Goal: Task Accomplishment & Management: Use online tool/utility

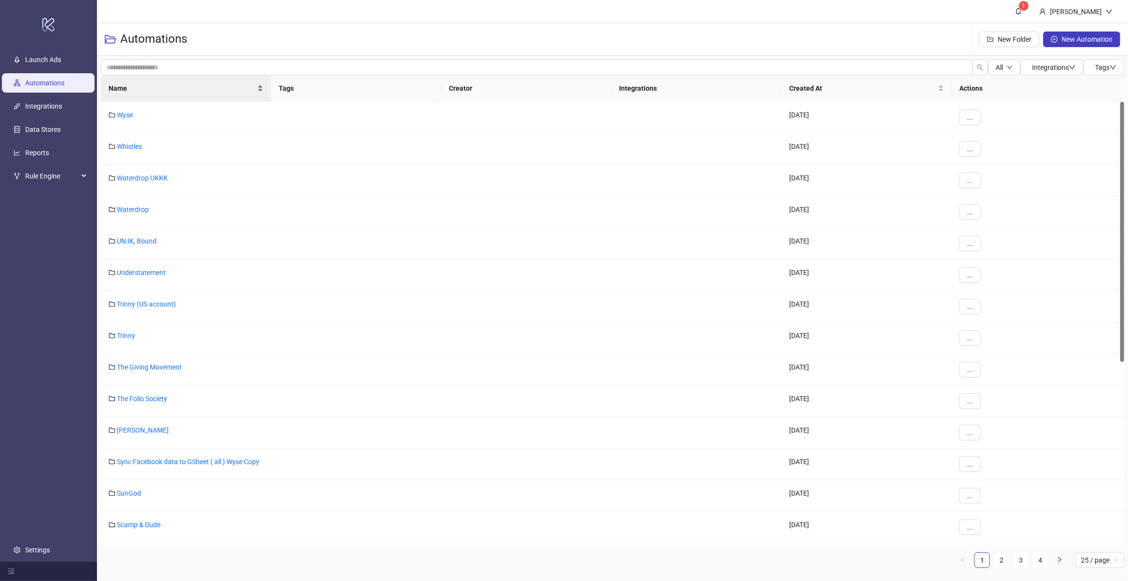
click at [151, 94] on div "Name" at bounding box center [186, 88] width 155 height 11
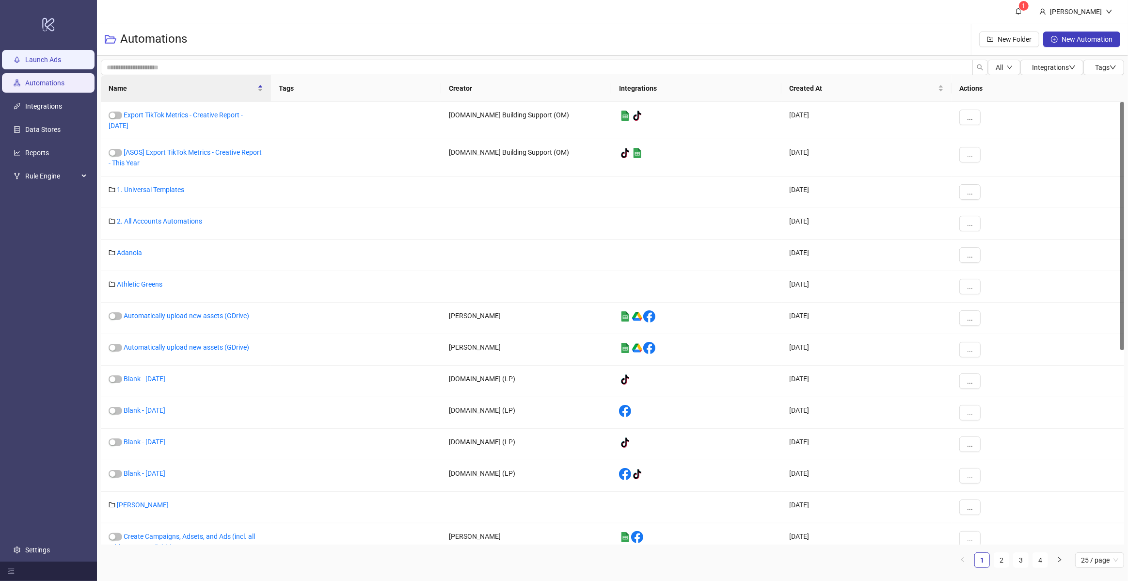
click at [61, 59] on link "Launch Ads" at bounding box center [43, 60] width 36 height 8
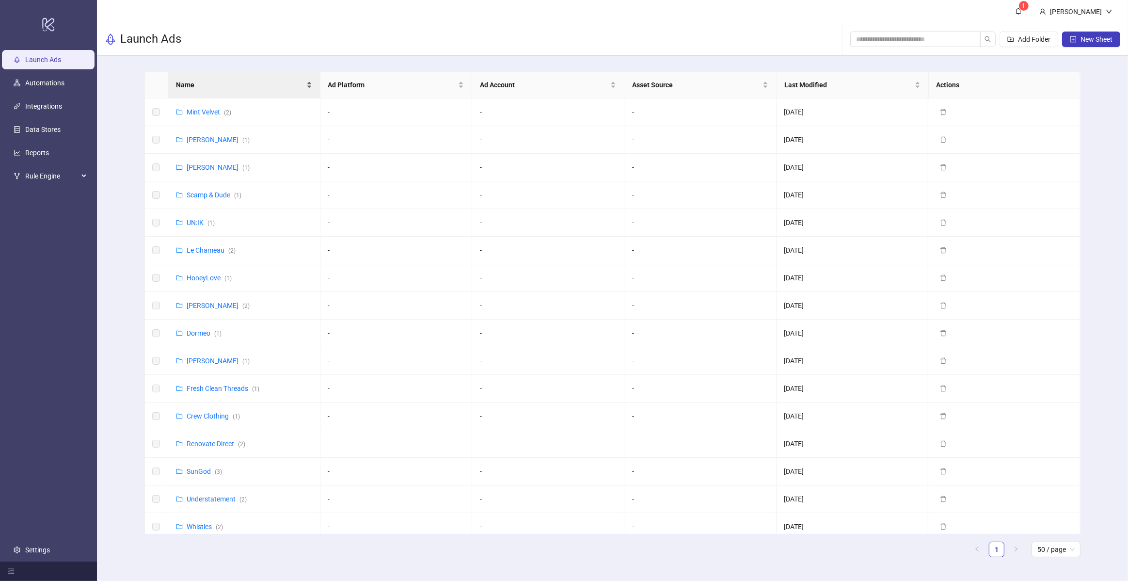
click at [229, 88] on span "Name" at bounding box center [240, 85] width 128 height 11
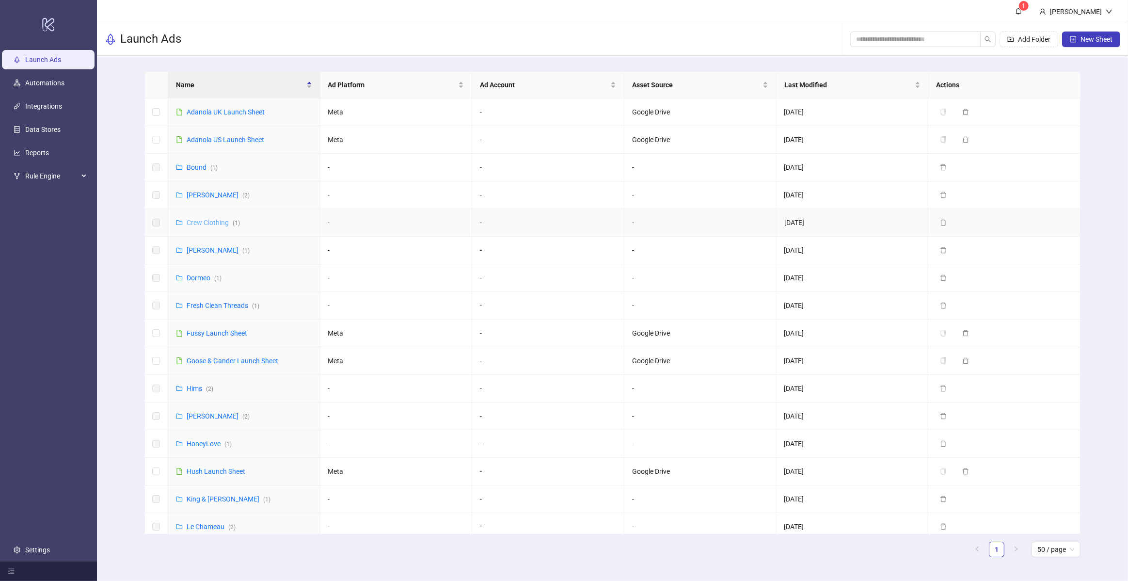
click at [212, 219] on link "Crew Clothing ( 1 )" at bounding box center [213, 223] width 53 height 8
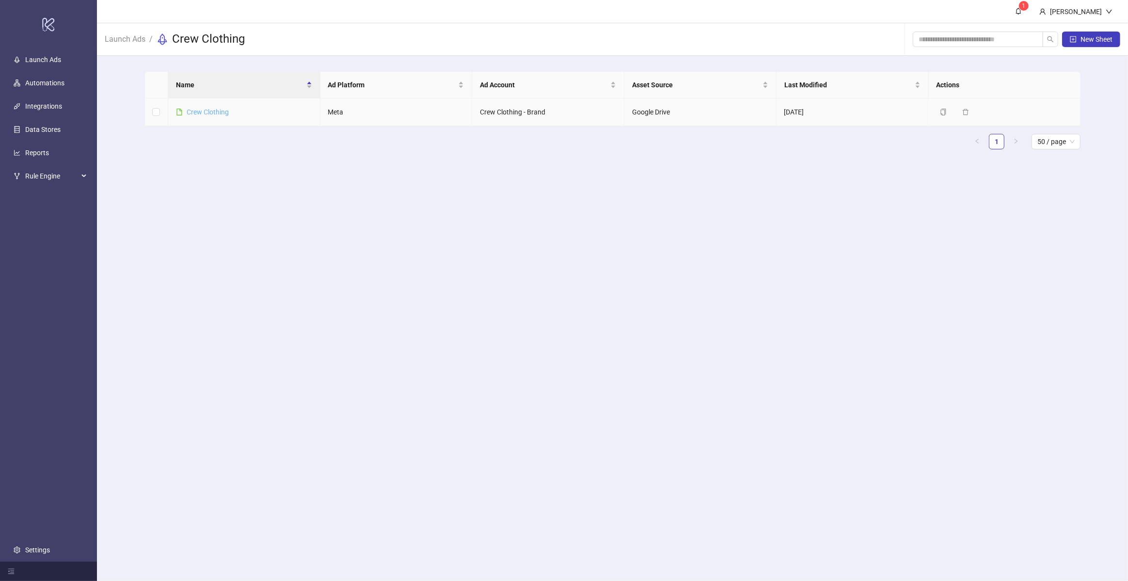
click at [201, 115] on link "Crew Clothing" at bounding box center [208, 112] width 42 height 8
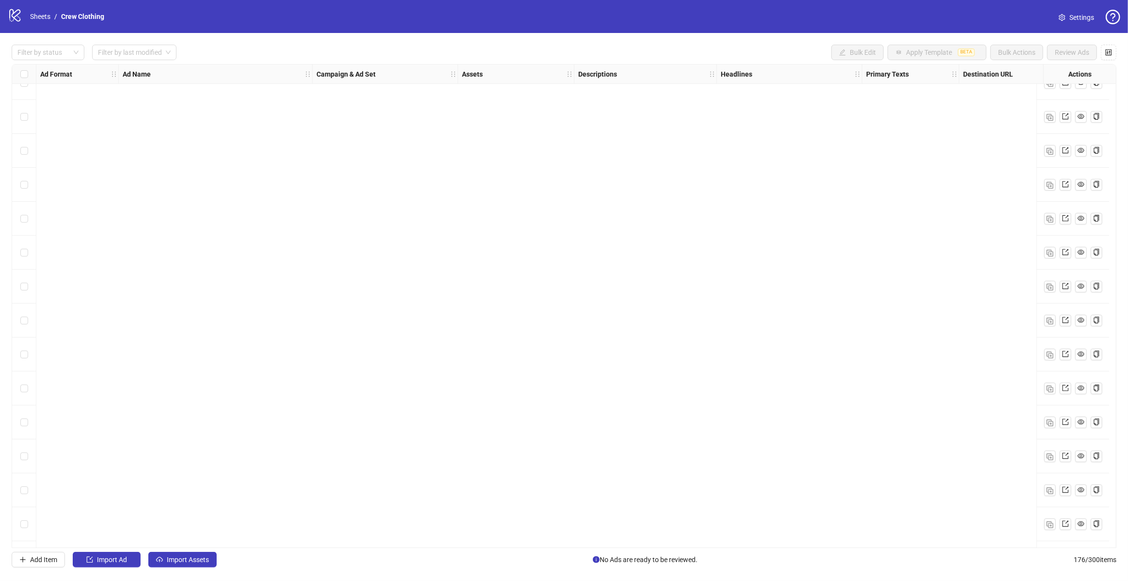
scroll to position [5512, 0]
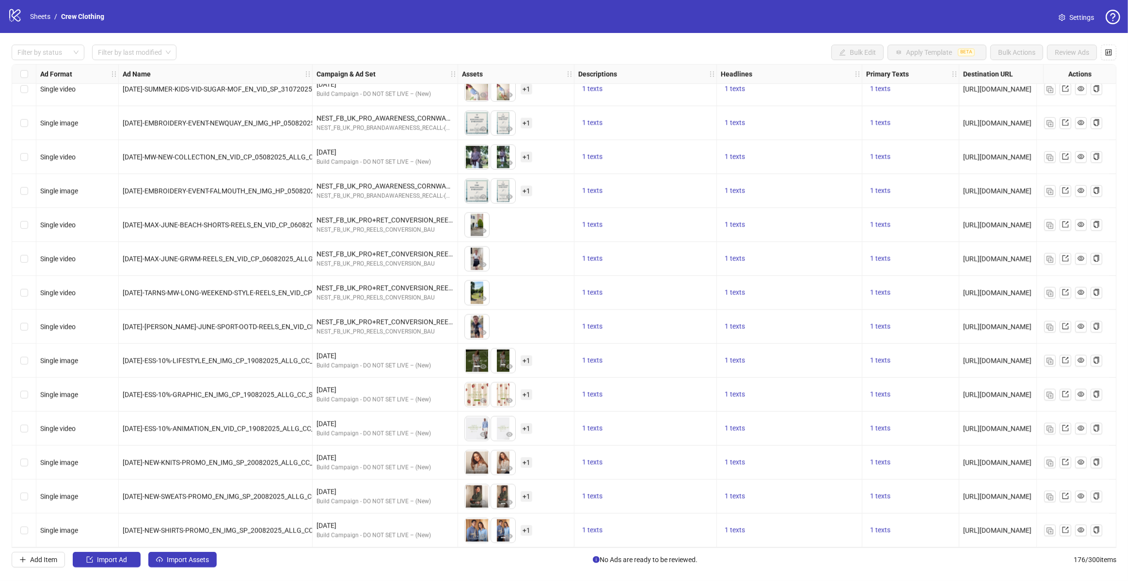
click at [751, 47] on div "Filter by status Filter by last modified Bulk Edit Apply Template BETA Bulk Act…" at bounding box center [564, 53] width 1105 height 16
click at [268, 559] on div "Add Item Import Ad Import Assets No Ads are ready to be reviewed. 176 / 300 ite…" at bounding box center [564, 560] width 1105 height 16
click at [37, 559] on span "Add Item" at bounding box center [43, 560] width 27 height 8
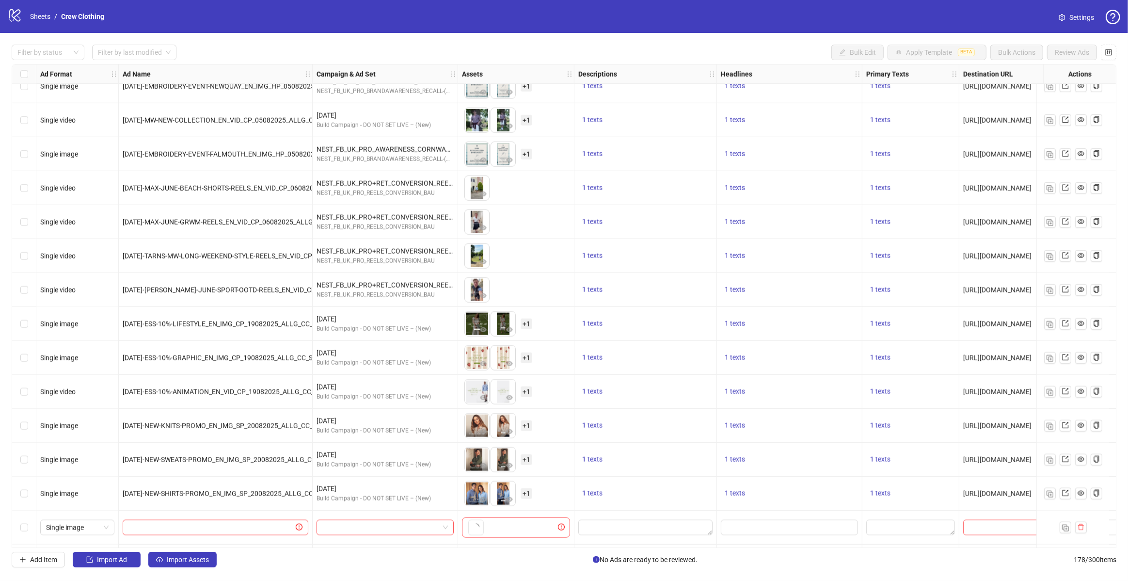
scroll to position [5580, 0]
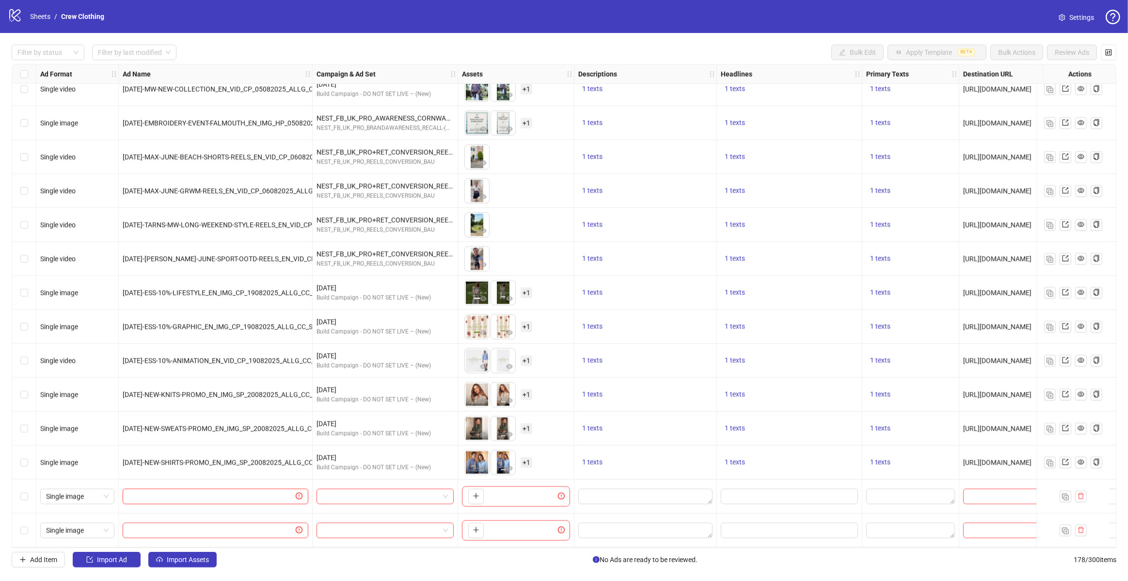
click at [224, 492] on input "text" at bounding box center [210, 496] width 165 height 11
paste input "**********"
type input "**********"
click at [262, 525] on input "text" at bounding box center [210, 530] width 165 height 11
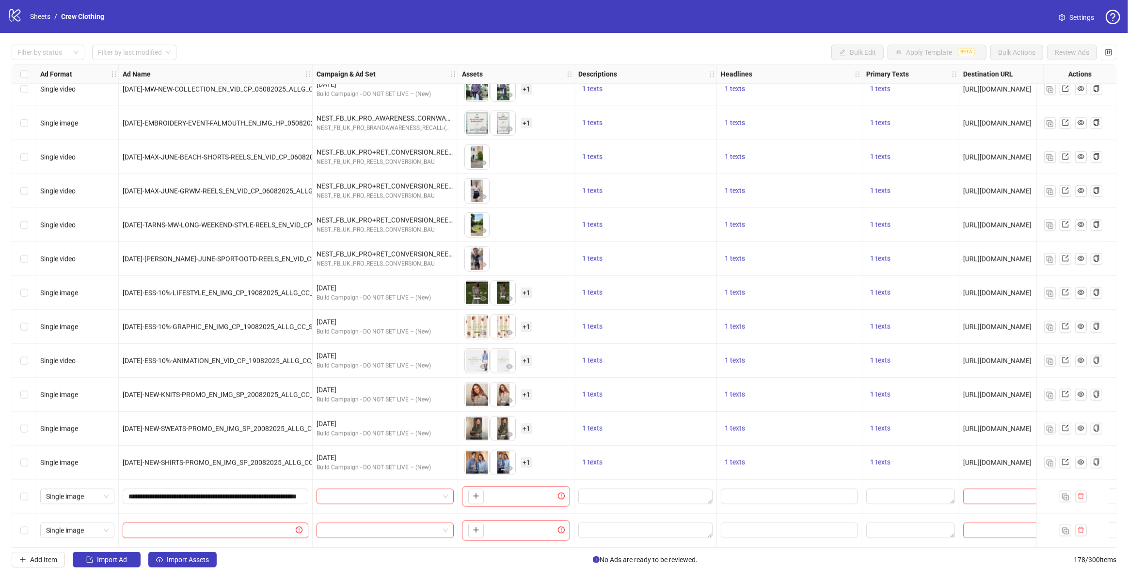
paste input "**********"
type input "**********"
click at [283, 515] on div "**********" at bounding box center [216, 530] width 194 height 34
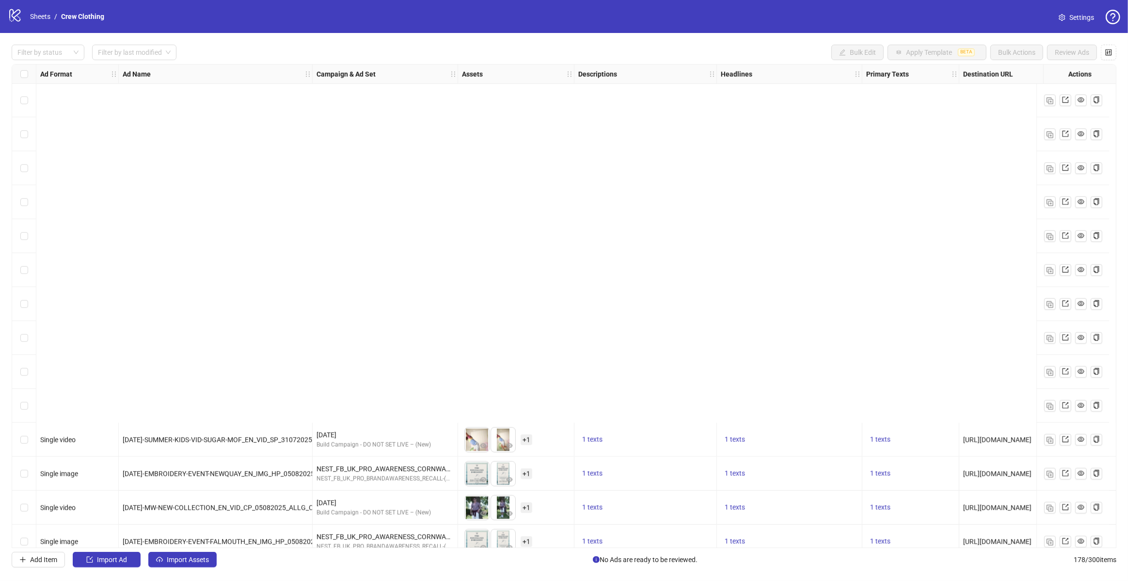
scroll to position [5580, 0]
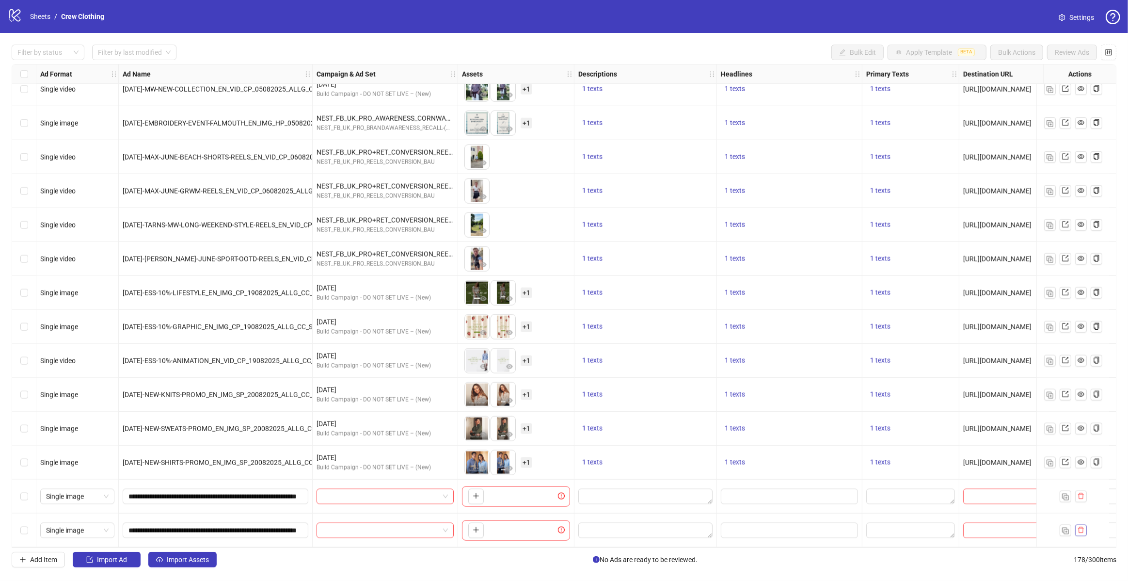
click at [1080, 529] on icon "delete" at bounding box center [1081, 530] width 6 height 6
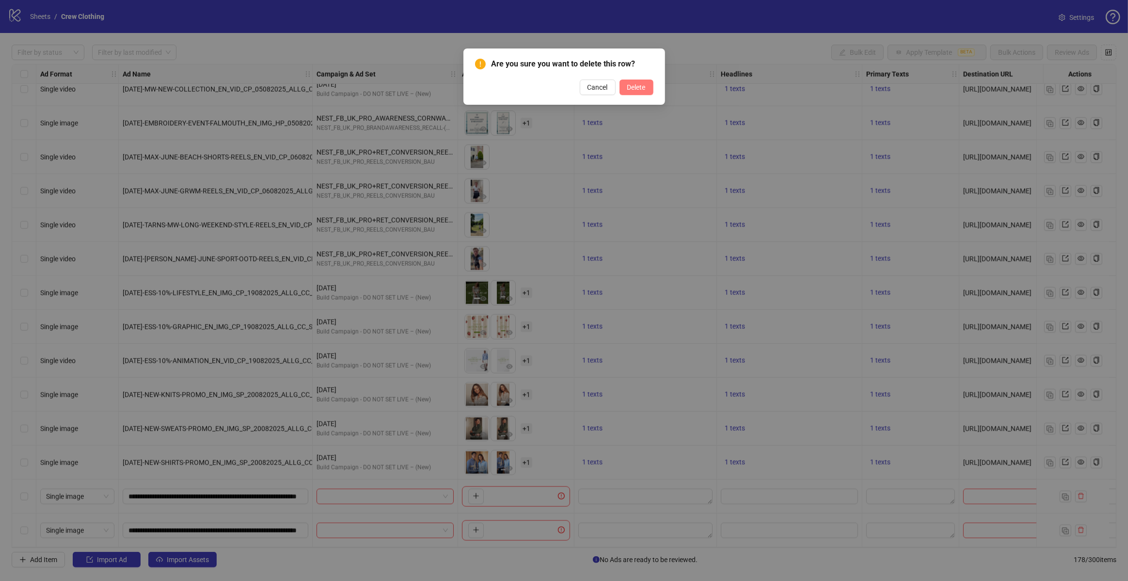
click at [628, 89] on span "Delete" at bounding box center [636, 87] width 18 height 8
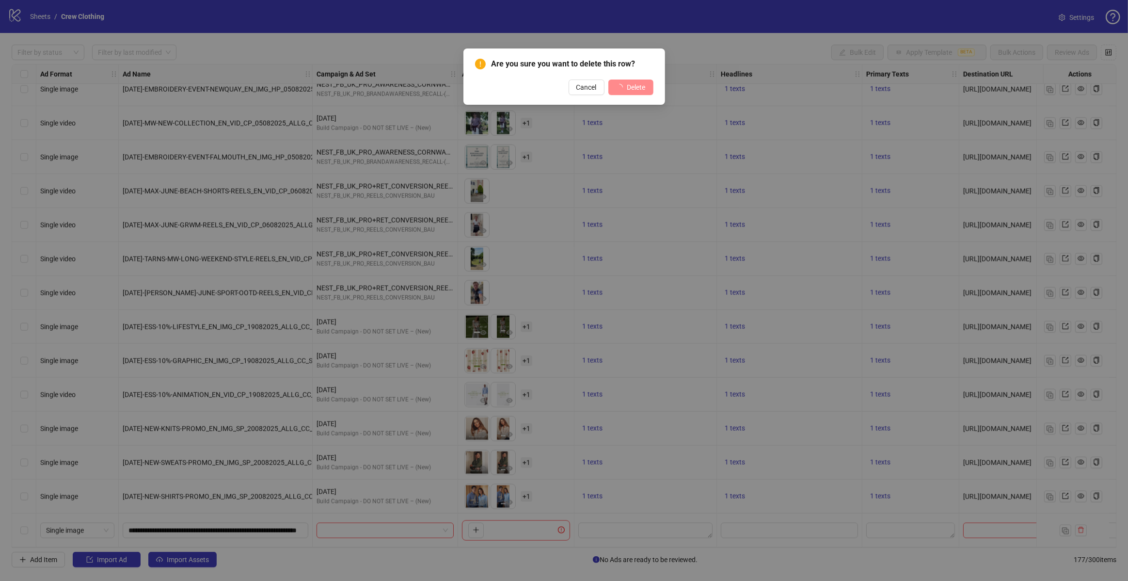
scroll to position [5546, 0]
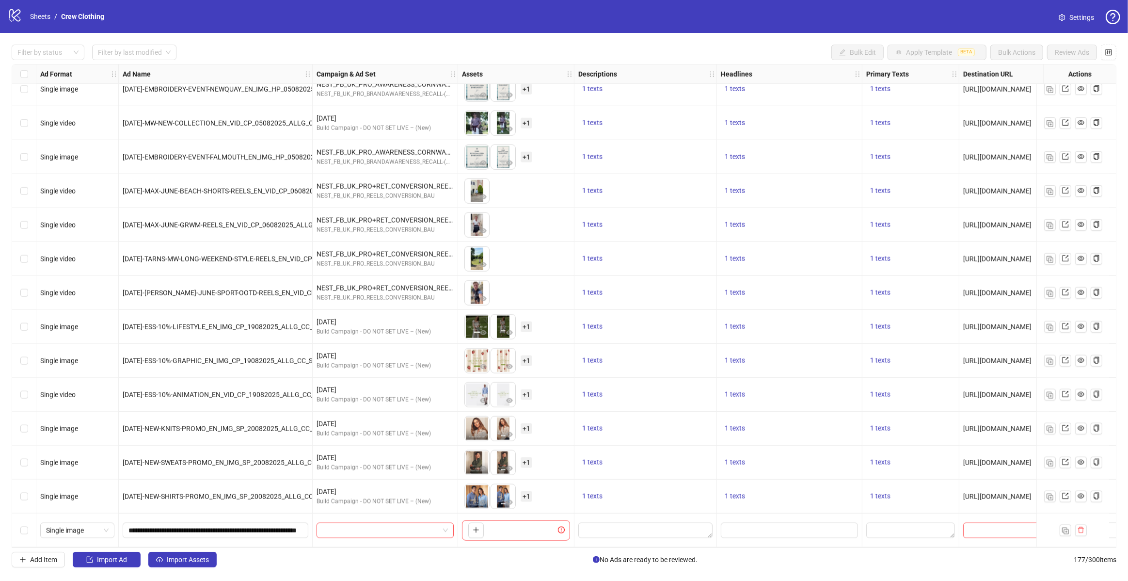
click at [432, 518] on div at bounding box center [385, 530] width 145 height 34
click at [383, 528] on input "search" at bounding box center [380, 530] width 117 height 15
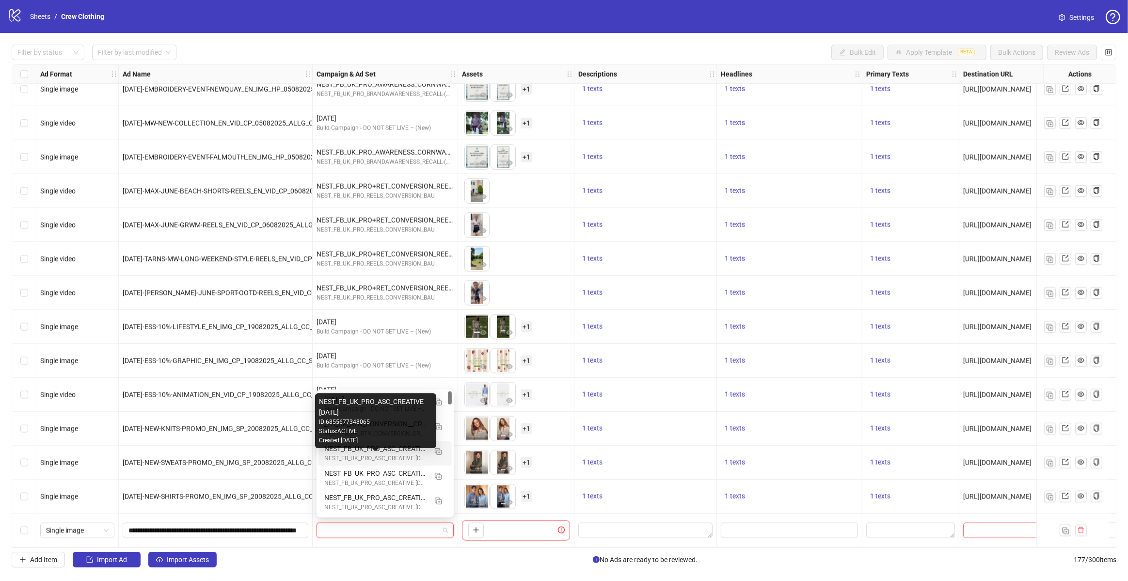
click at [403, 457] on div "NEST_FB_UK_PRO_ASC_CREATIVE [DATE]" at bounding box center [375, 458] width 102 height 9
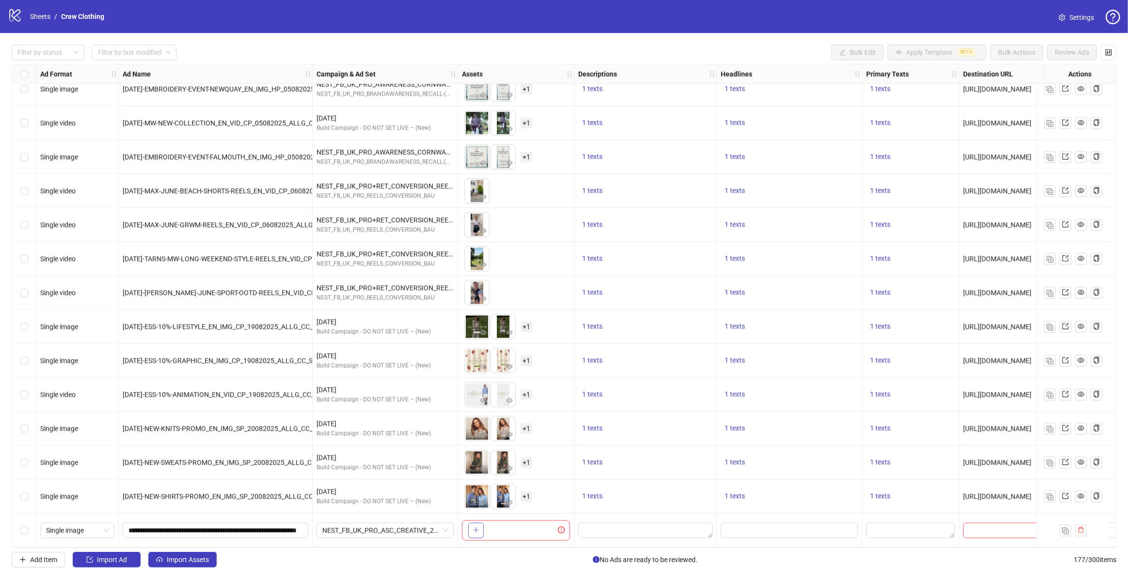
click at [478, 526] on icon "plus" at bounding box center [476, 529] width 7 height 7
click at [565, 530] on div "To pick up a draggable item, press the space bar. While dragging, use the arrow…" at bounding box center [516, 530] width 108 height 20
click at [483, 525] on div "To pick up a draggable item, press the space bar. While dragging, use the arrow…" at bounding box center [516, 530] width 108 height 20
click at [473, 526] on icon "plus" at bounding box center [476, 529] width 7 height 7
click at [526, 527] on span "+ 1" at bounding box center [527, 530] width 12 height 11
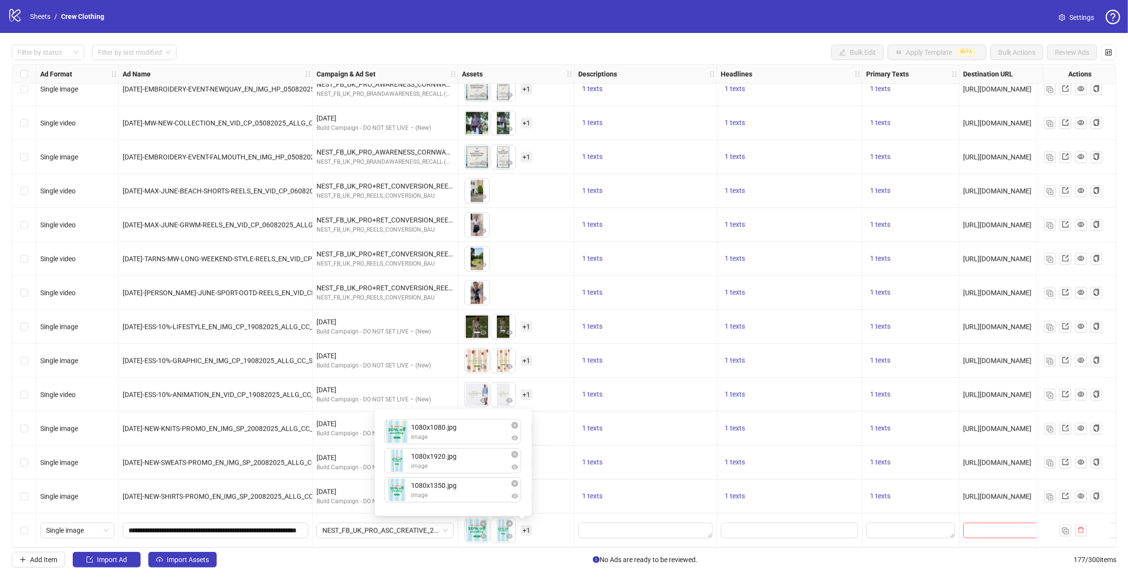
click at [554, 535] on div "To pick up a draggable item, press the space bar. While dragging, use the arrow…" at bounding box center [516, 530] width 108 height 30
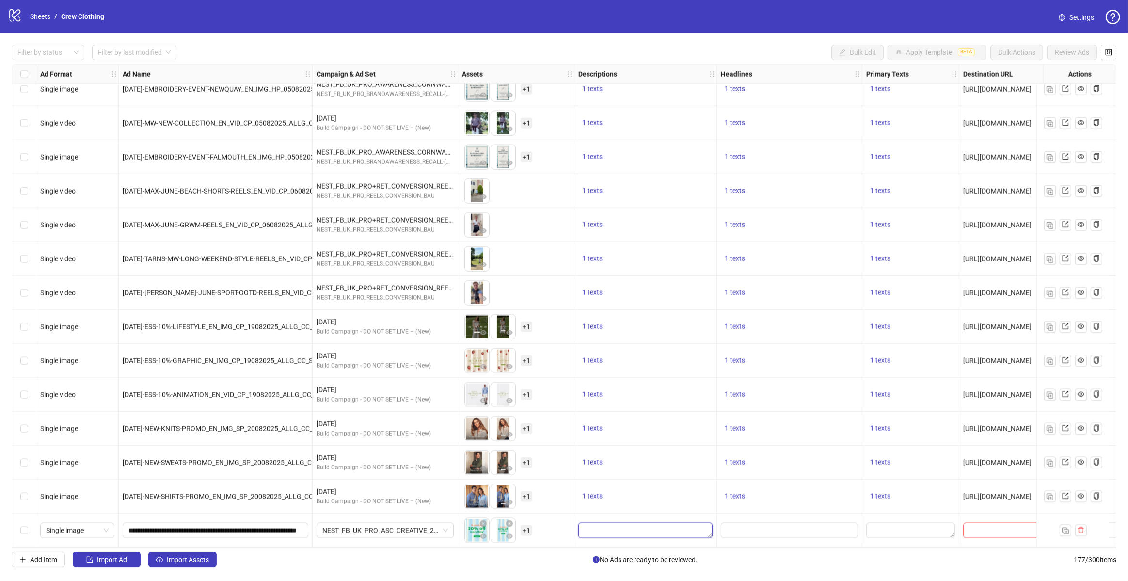
click at [618, 528] on textarea "Edit values" at bounding box center [645, 531] width 134 height 16
paste textarea "**********"
type textarea "**********"
click at [762, 526] on input "Edit values" at bounding box center [789, 530] width 124 height 11
paste input "**********"
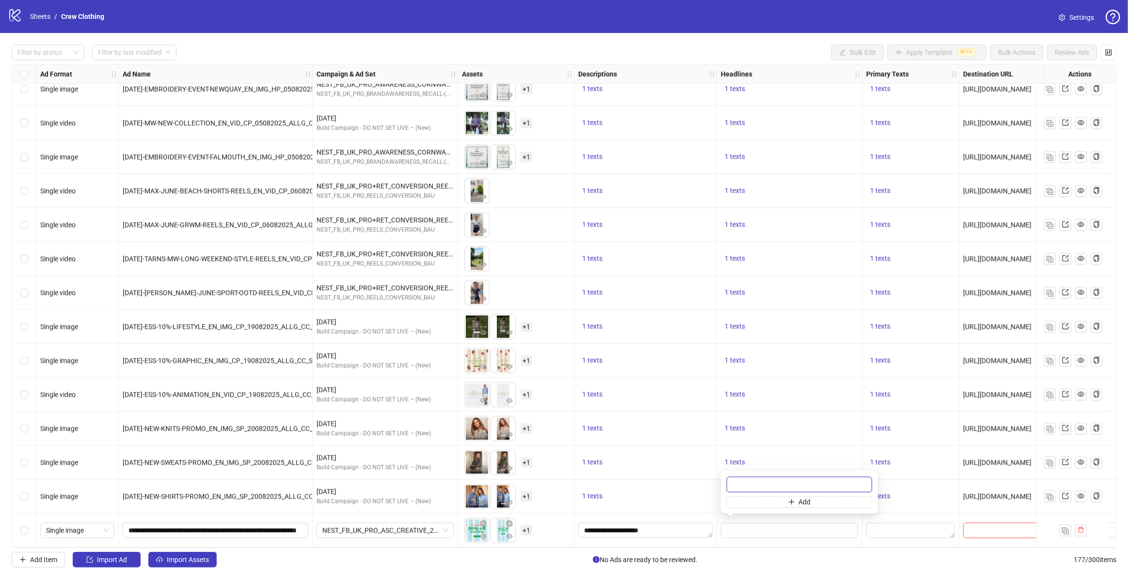
type input "**********"
click at [894, 517] on div at bounding box center [910, 530] width 97 height 34
click at [899, 527] on textarea "Edit values" at bounding box center [910, 531] width 89 height 16
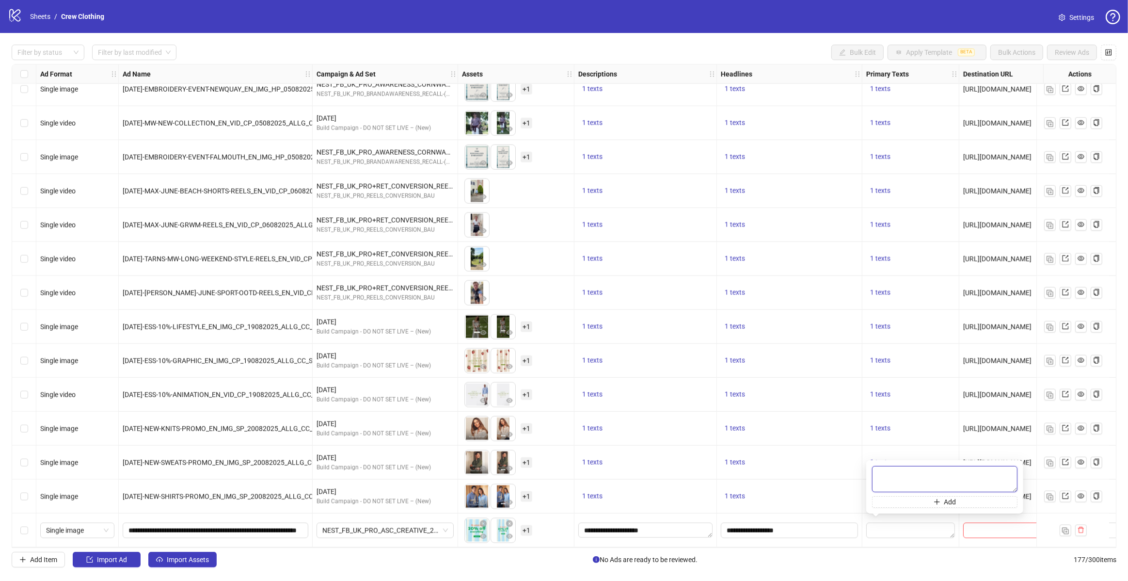
paste textarea "**********"
type textarea "**********"
click at [851, 457] on div "1 texts" at bounding box center [789, 463] width 137 height 12
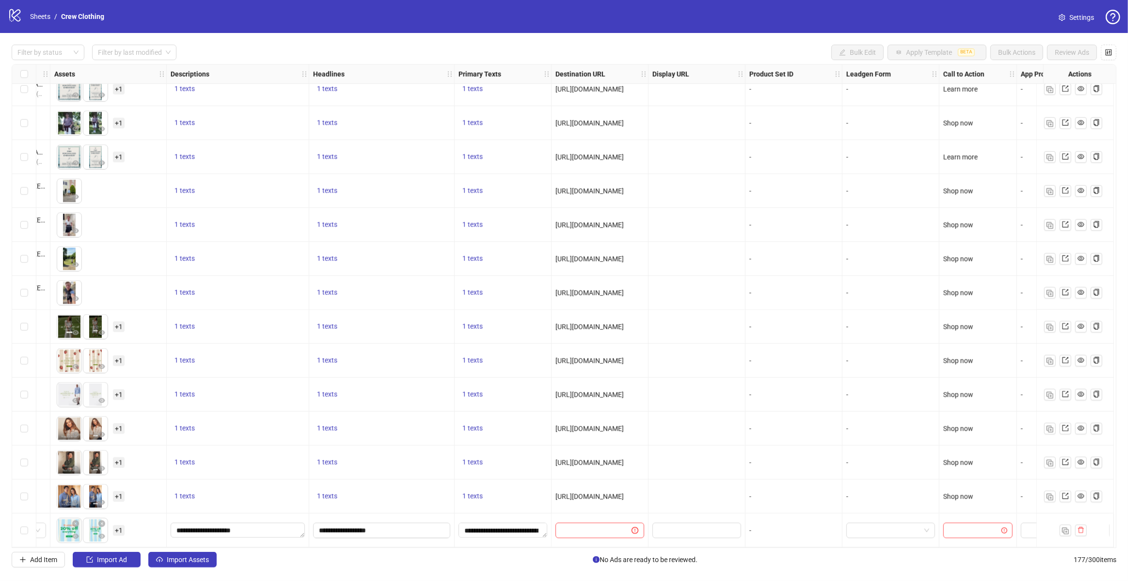
scroll to position [5546, 103]
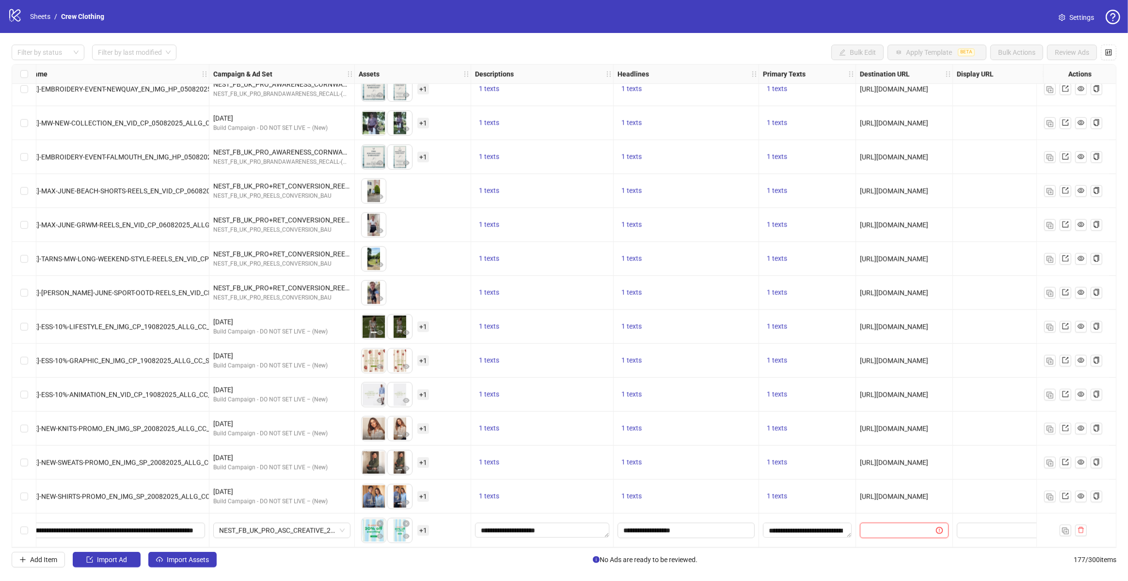
click at [885, 526] on input "text" at bounding box center [894, 530] width 57 height 11
paste input "**********"
type input "**********"
click at [840, 495] on div "1 texts" at bounding box center [807, 497] width 89 height 12
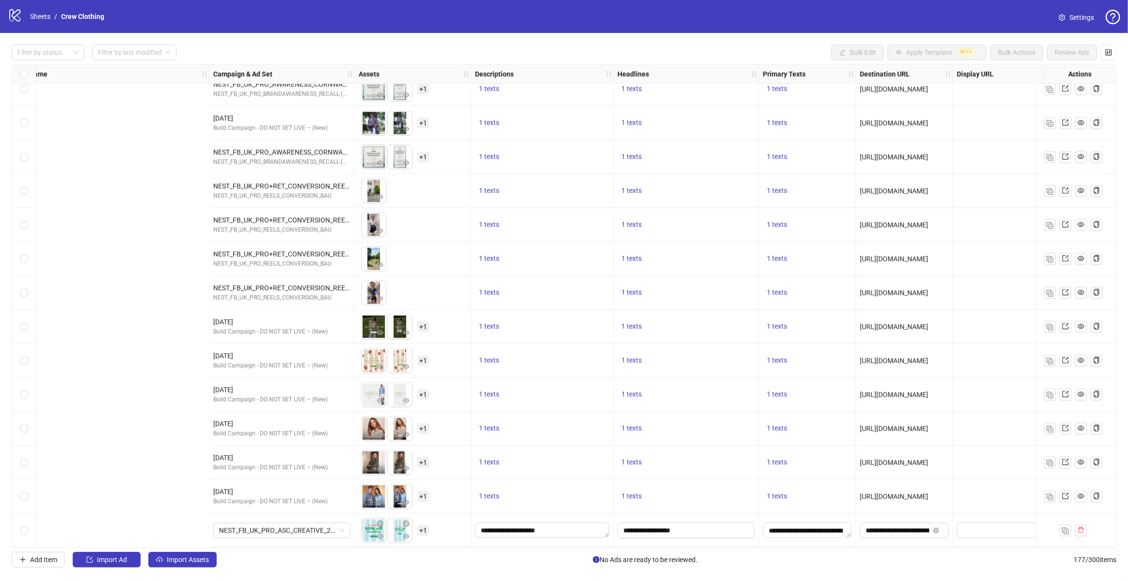
scroll to position [5546, 485]
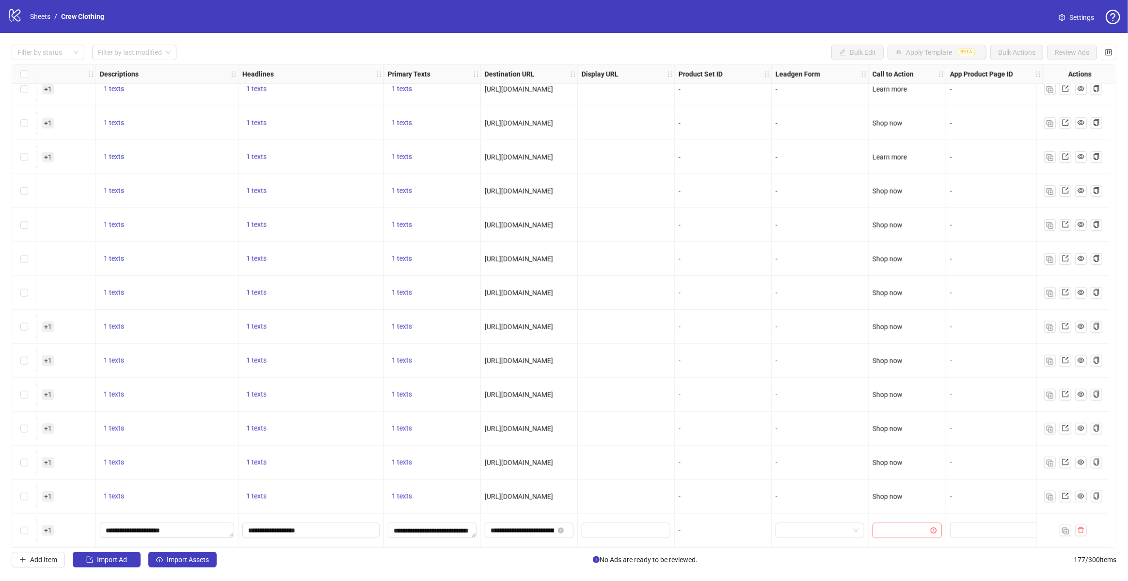
click at [907, 527] on input "search" at bounding box center [902, 530] width 49 height 15
click at [905, 430] on div "Shop now" at bounding box center [901, 430] width 54 height 11
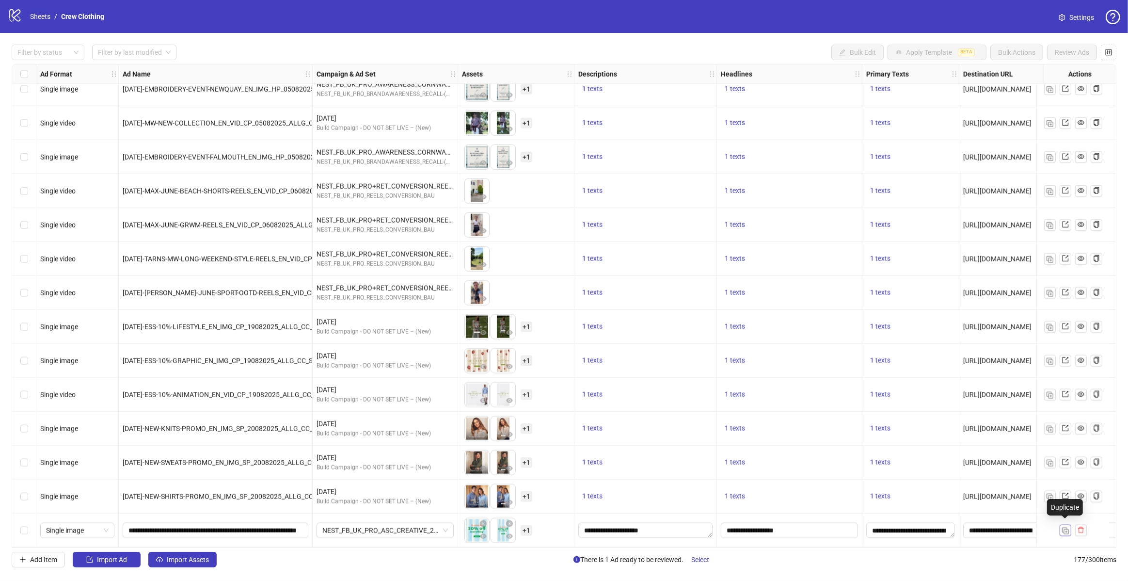
click at [1067, 528] on img "button" at bounding box center [1065, 530] width 7 height 7
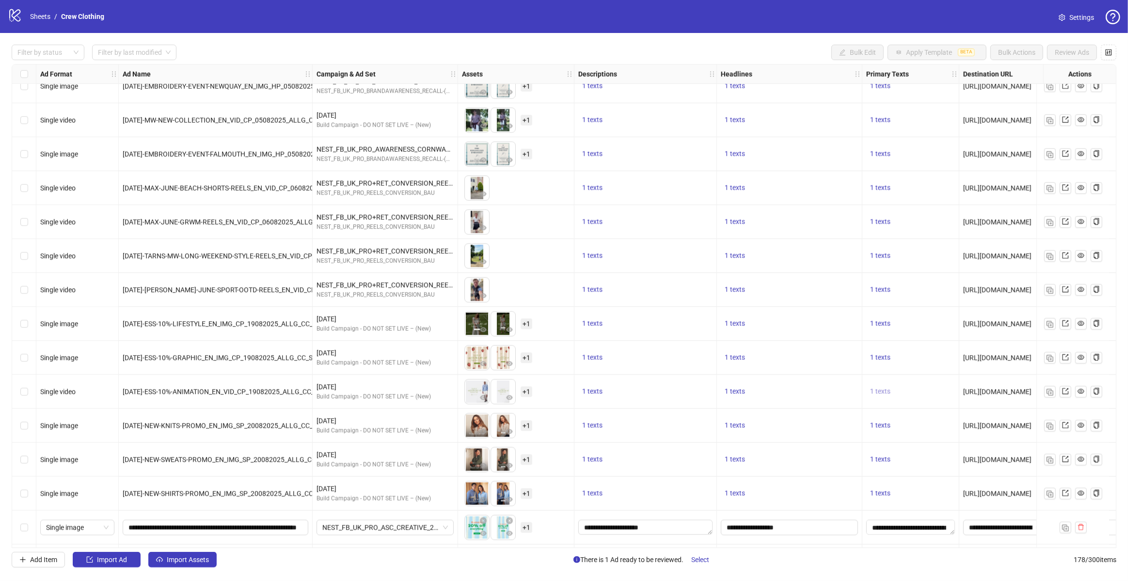
scroll to position [5580, 0]
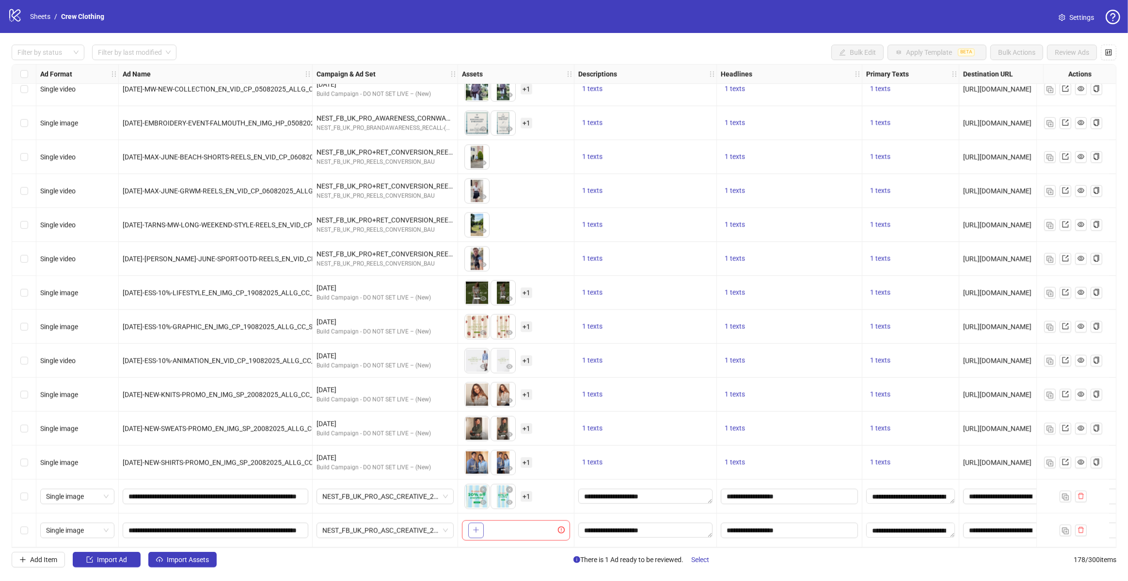
click at [476, 527] on icon "plus" at bounding box center [476, 529] width 0 height 5
click at [527, 525] on span "+ 1" at bounding box center [527, 530] width 12 height 11
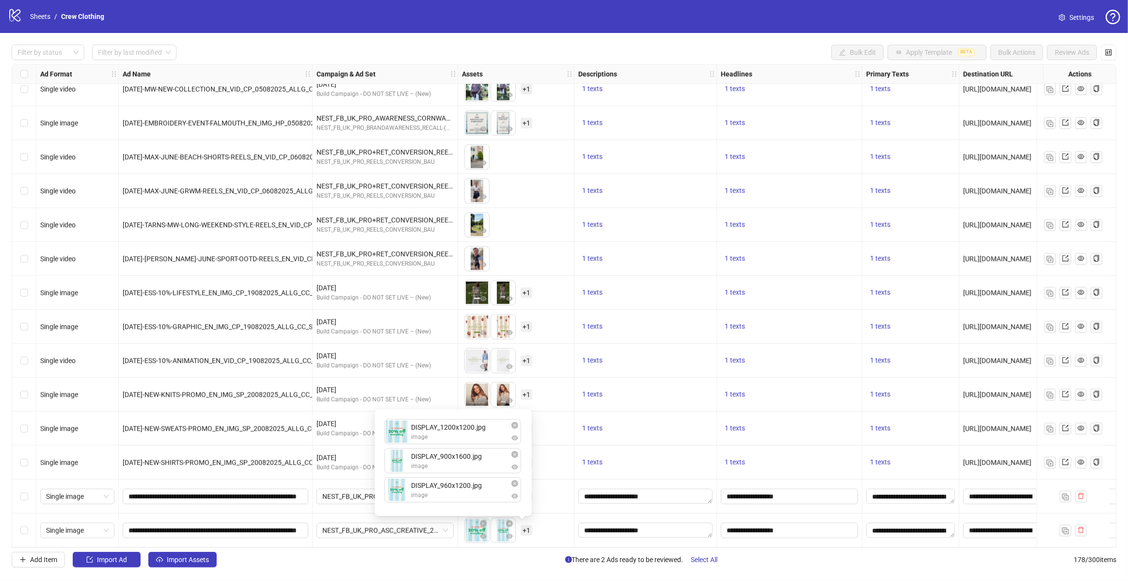
click at [535, 527] on div "To pick up a draggable item, press the space bar. While dragging, use the arrow…" at bounding box center [516, 530] width 108 height 30
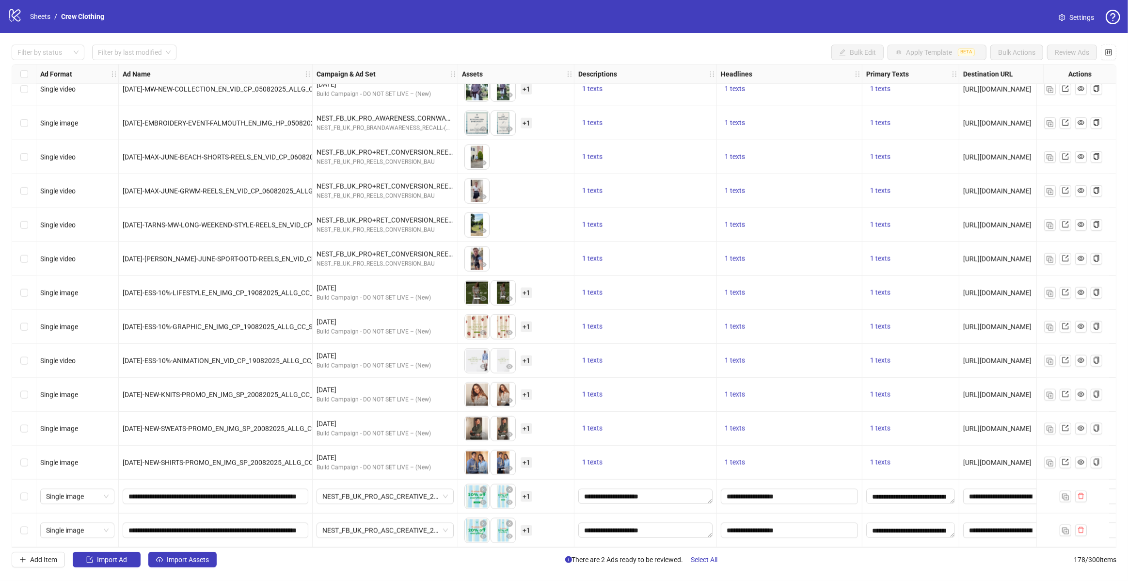
click at [526, 531] on span "+ 1" at bounding box center [527, 530] width 12 height 11
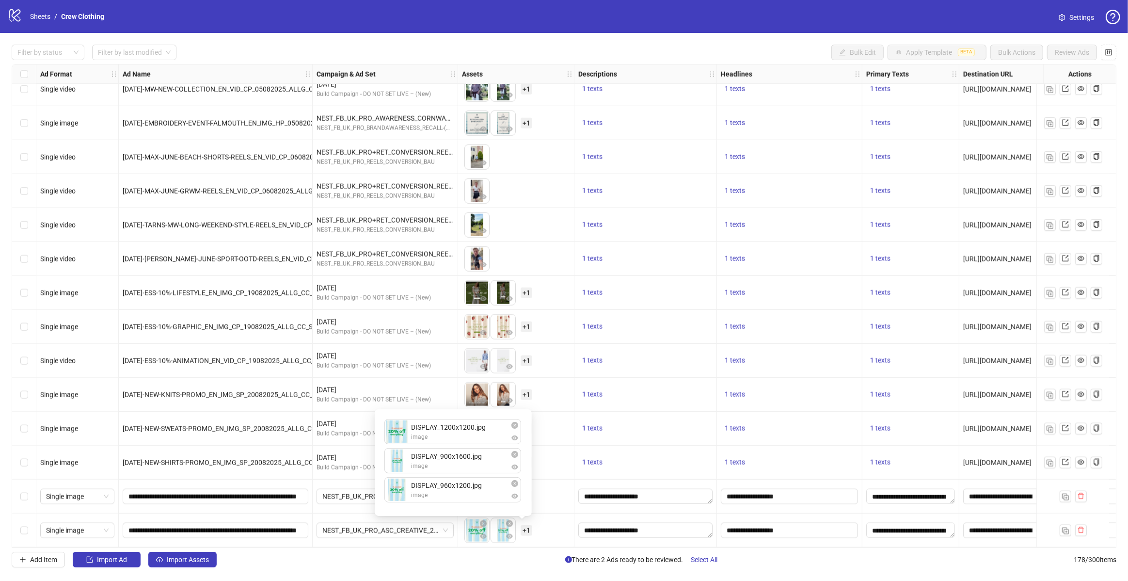
click at [397, 444] on li "DISPLAY_1200x1200.jpg image" at bounding box center [453, 433] width 138 height 29
click at [400, 430] on div "DISPLAY_1200x1200.jpg image DISPLAY_900x1600.jpg image DISPLAY_960x1200.jpg ima…" at bounding box center [453, 462] width 145 height 95
click at [396, 472] on body "logo/logo-mobile Sheets / Crew Clothing Settings Filter by status Filter by las…" at bounding box center [564, 290] width 1128 height 581
click at [393, 467] on div "DISPLAY_1200x1200.jpg image DISPLAY_900x1600.jpg image DISPLAY_960x1200.jpg ima…" at bounding box center [453, 462] width 145 height 95
click at [395, 498] on div "DISPLAY_1200x1200.jpg image DISPLAY_900x1600.jpg image DISPLAY_960x1200.jpg ima…" at bounding box center [453, 462] width 145 height 95
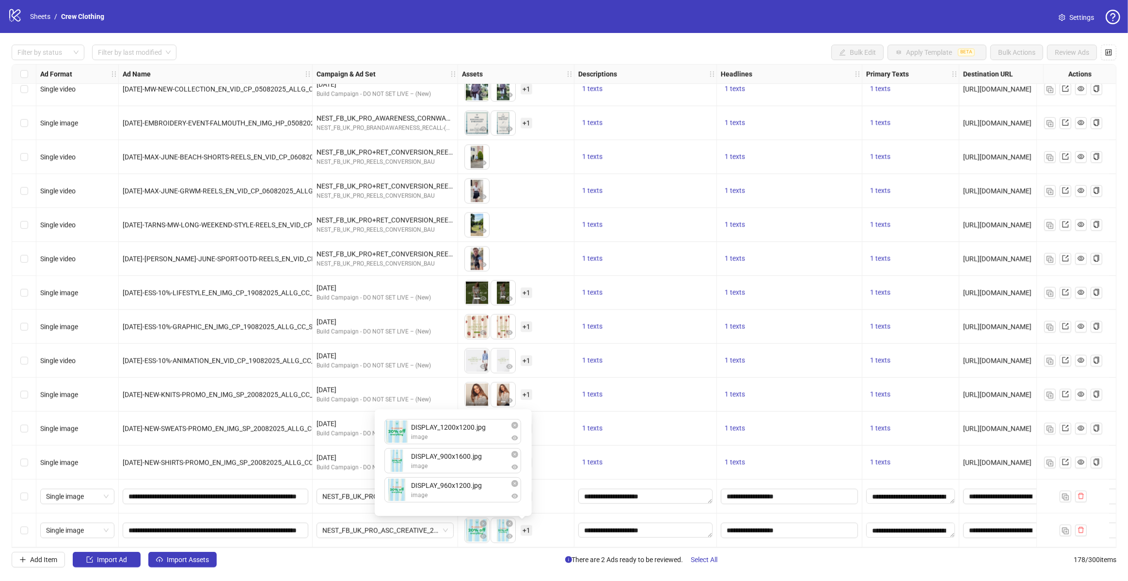
click at [548, 513] on div "To pick up a draggable item, press the space bar. While dragging, use the arrow…" at bounding box center [516, 530] width 116 height 34
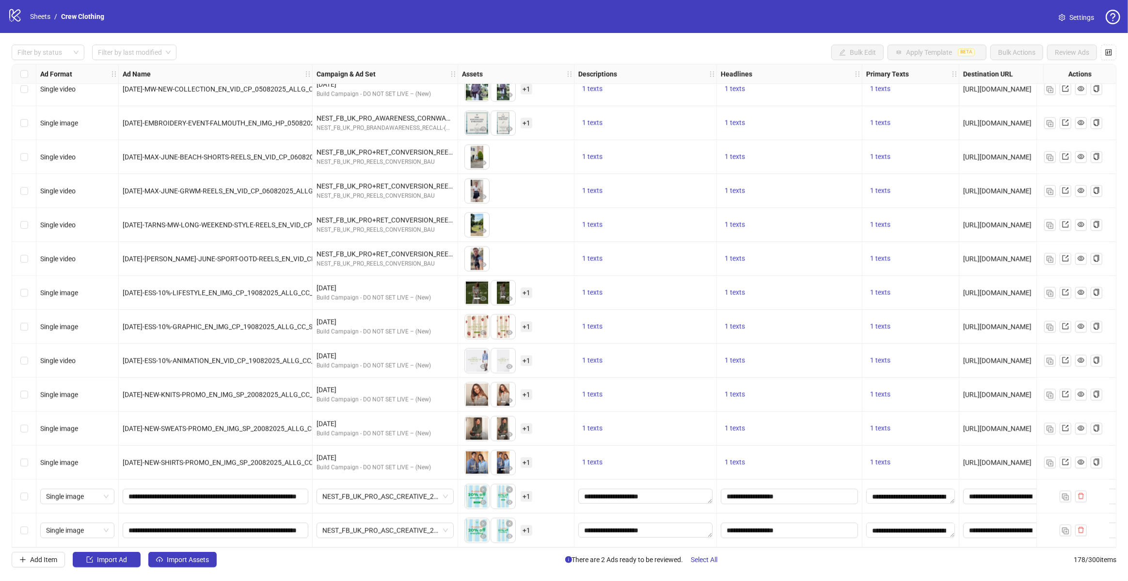
click at [525, 529] on span "+ 1" at bounding box center [527, 530] width 12 height 11
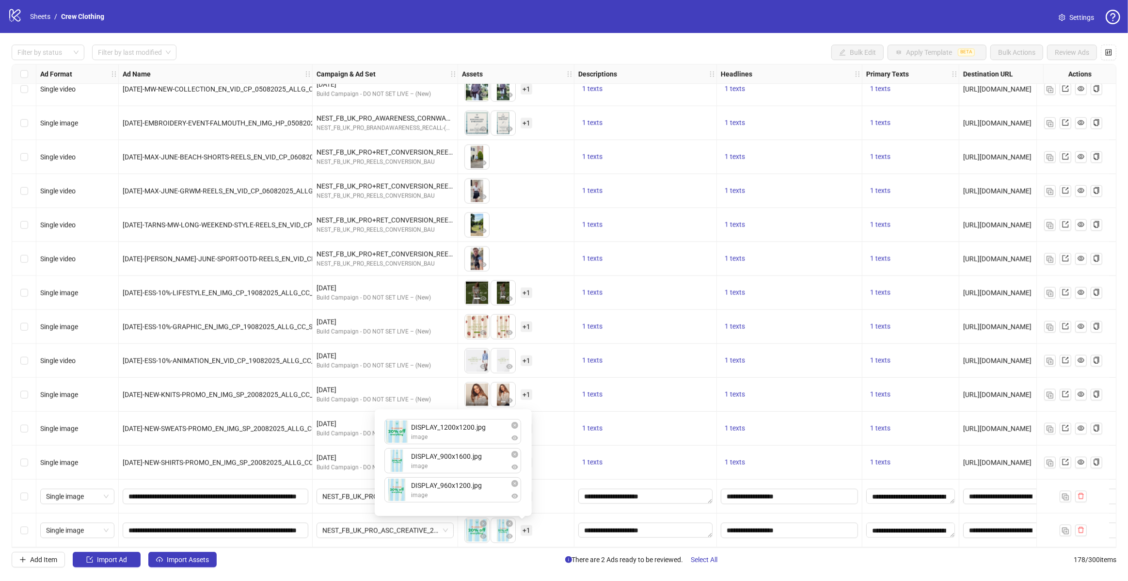
click at [545, 536] on div "To pick up a draggable item, press the space bar. While dragging, use the arrow…" at bounding box center [516, 530] width 108 height 30
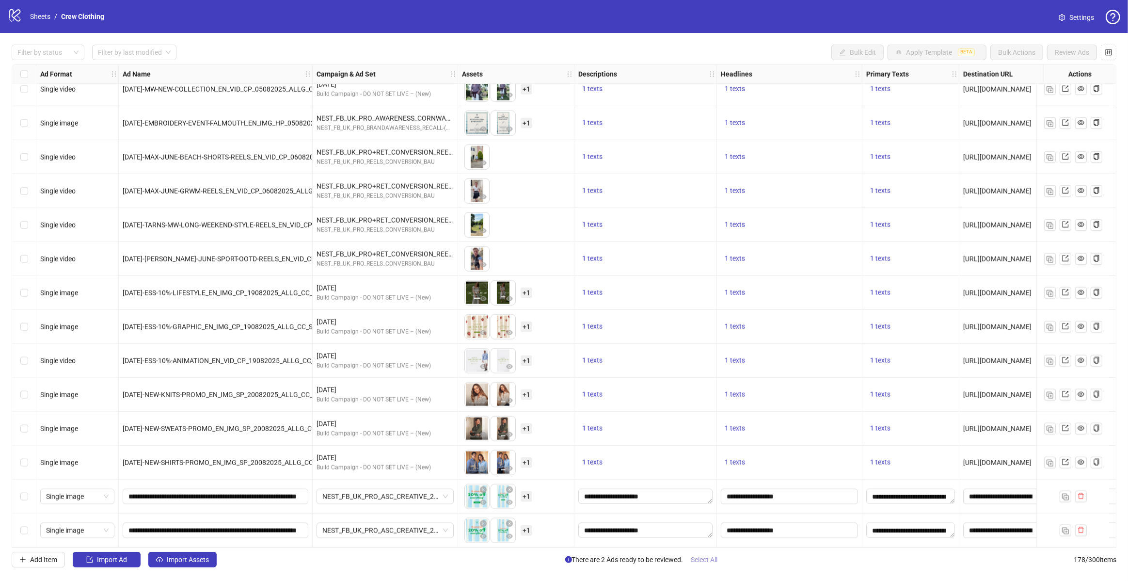
click at [704, 558] on span "Select All" at bounding box center [704, 560] width 27 height 8
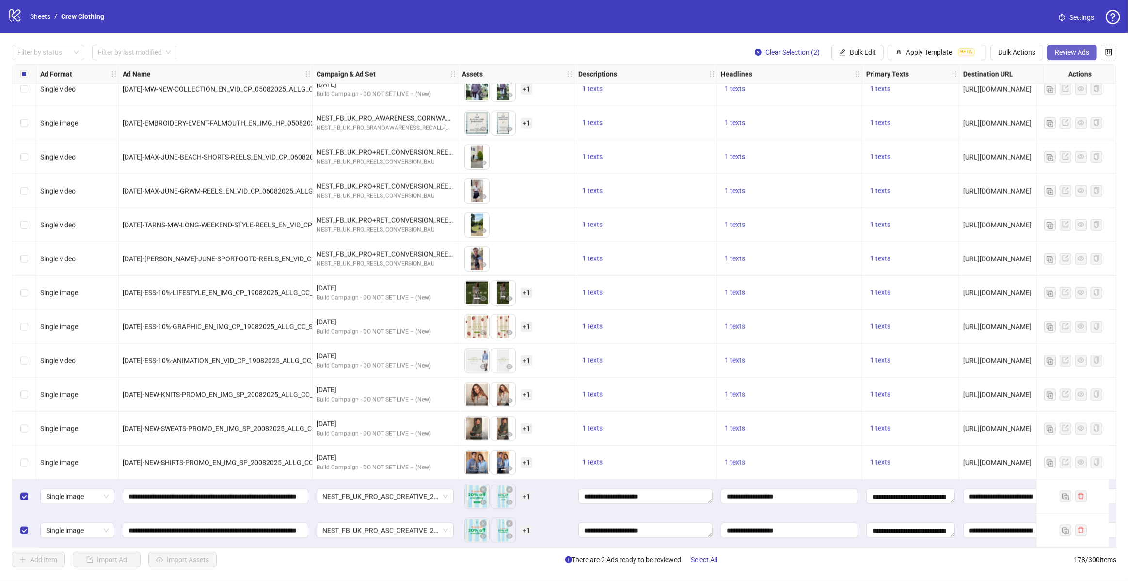
click at [1061, 51] on span "Review Ads" at bounding box center [1072, 52] width 34 height 8
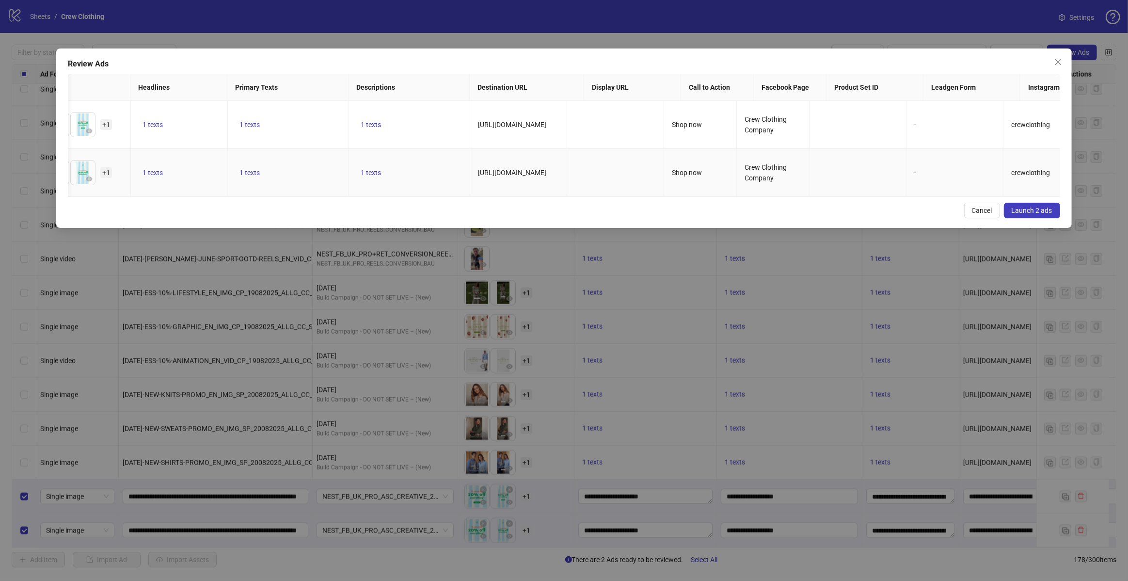
scroll to position [0, 0]
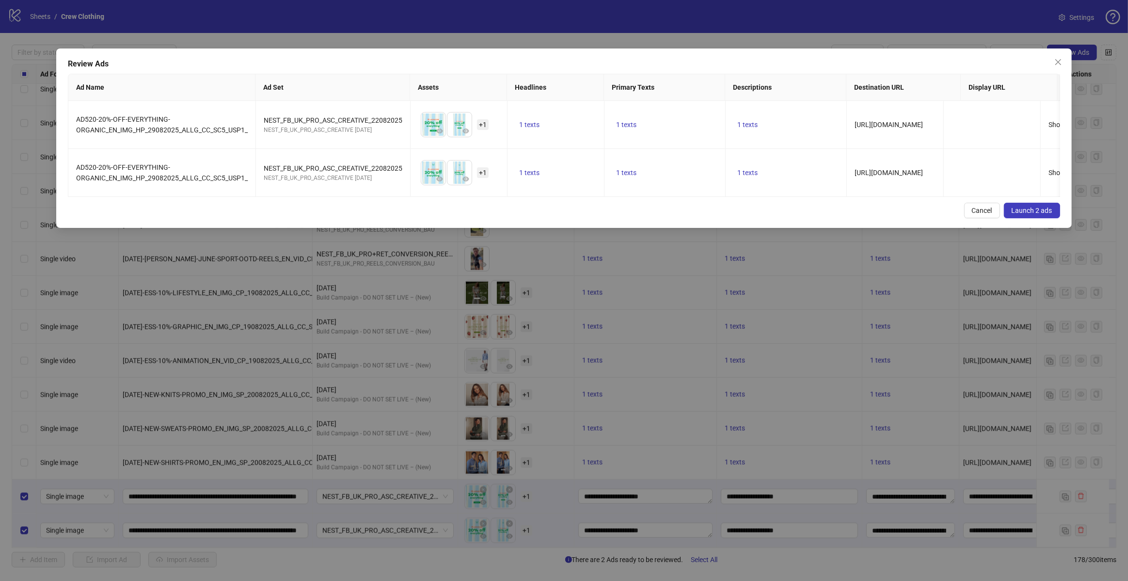
click at [1028, 210] on span "Launch 2 ads" at bounding box center [1032, 211] width 41 height 8
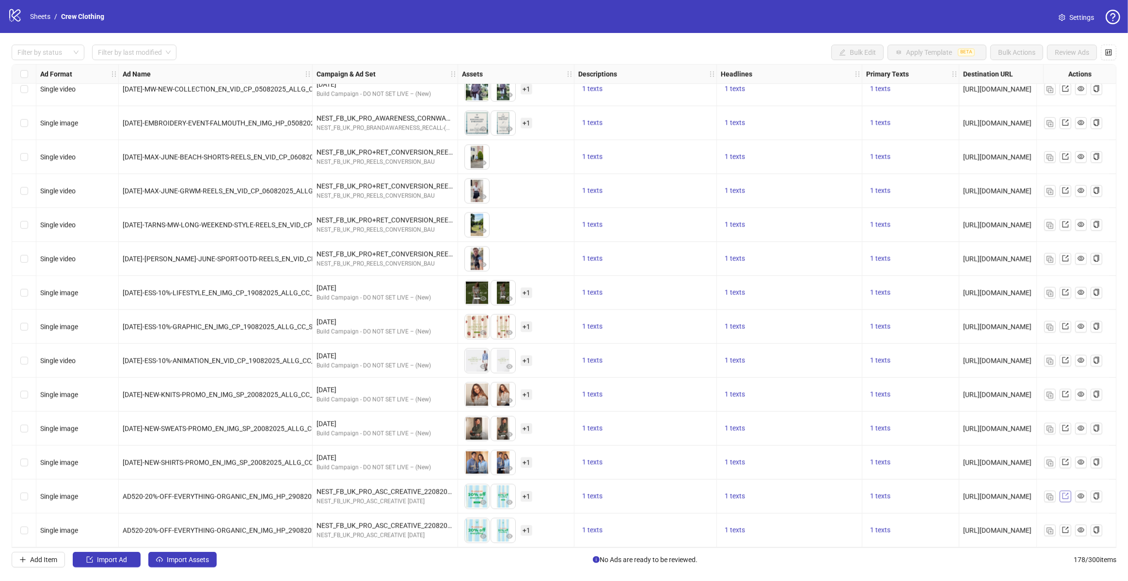
click at [1062, 493] on icon "export" at bounding box center [1065, 496] width 6 height 6
